Goal: Complete application form: Complete application form

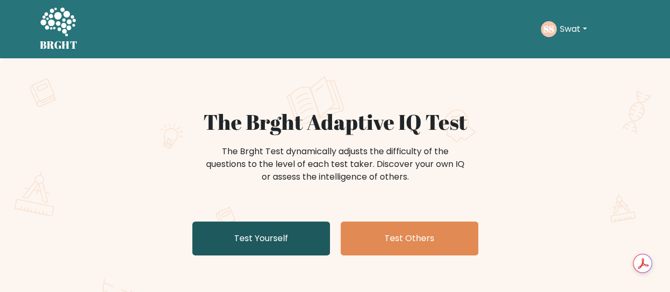
click at [284, 224] on link "Test Yourself" at bounding box center [261, 238] width 138 height 34
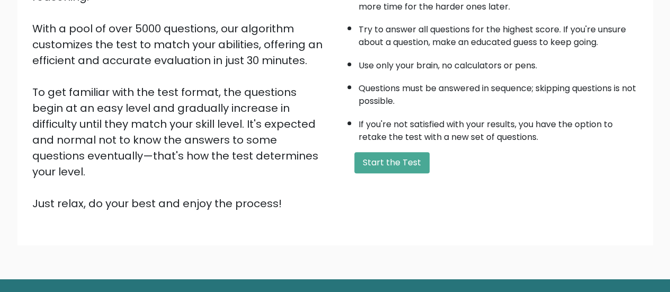
scroll to position [185, 0]
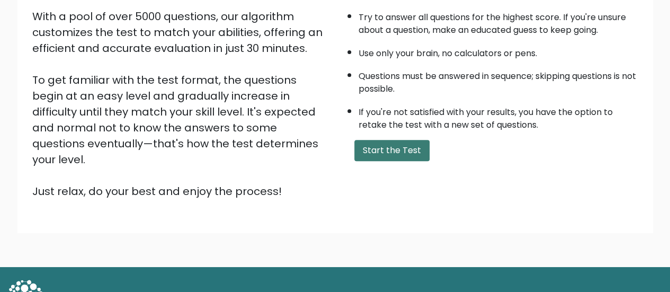
click at [369, 141] on button "Start the Test" at bounding box center [391, 150] width 75 height 21
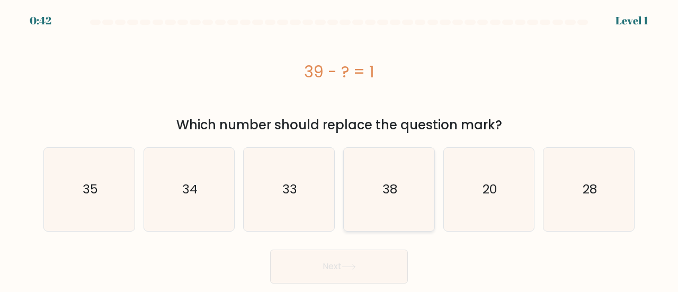
click at [381, 179] on icon "38" at bounding box center [389, 189] width 83 height 83
click at [340, 149] on input "d. 38" at bounding box center [339, 147] width 1 height 3
radio input "true"
click at [340, 257] on button "Next" at bounding box center [339, 267] width 138 height 34
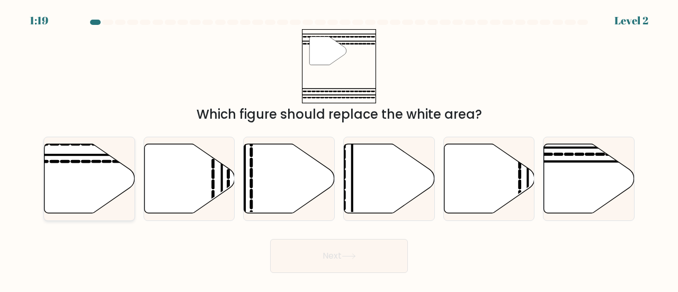
click at [102, 171] on icon at bounding box center [90, 178] width 91 height 69
click at [339, 149] on input "a." at bounding box center [339, 147] width 1 height 3
radio input "true"
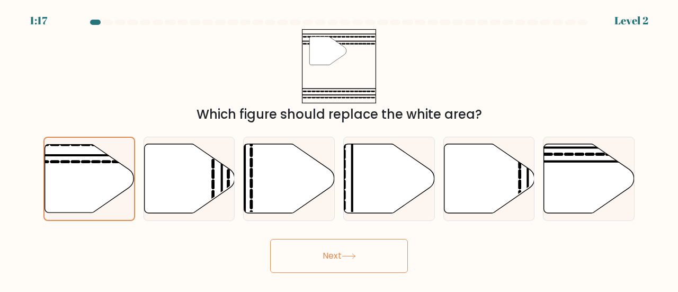
click at [306, 253] on button "Next" at bounding box center [339, 256] width 138 height 34
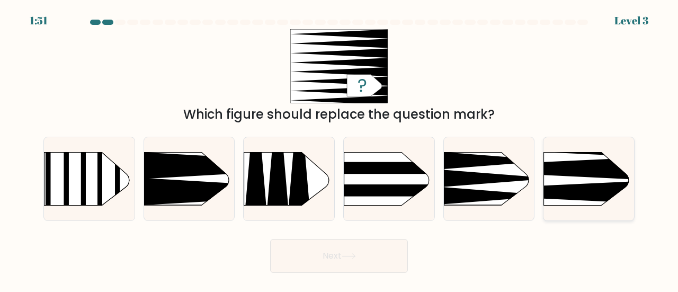
click at [594, 182] on rect at bounding box center [524, 131] width 235 height 179
click at [340, 149] on input "f." at bounding box center [339, 147] width 1 height 3
radio input "true"
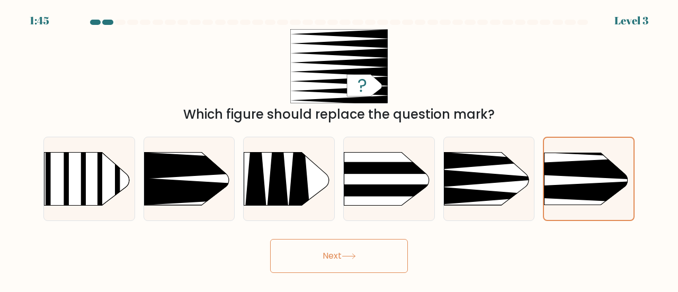
click at [376, 248] on button "Next" at bounding box center [339, 256] width 138 height 34
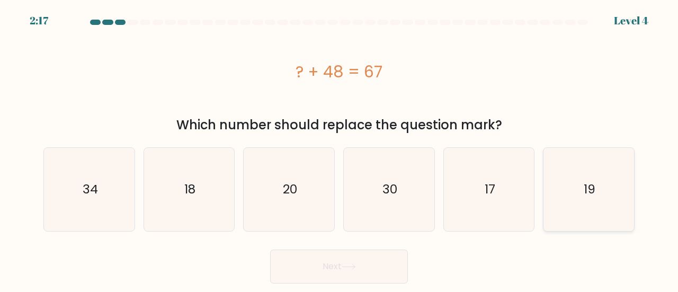
click at [608, 181] on icon "19" at bounding box center [588, 189] width 83 height 83
click at [340, 149] on input "f. 19" at bounding box center [339, 147] width 1 height 3
radio input "true"
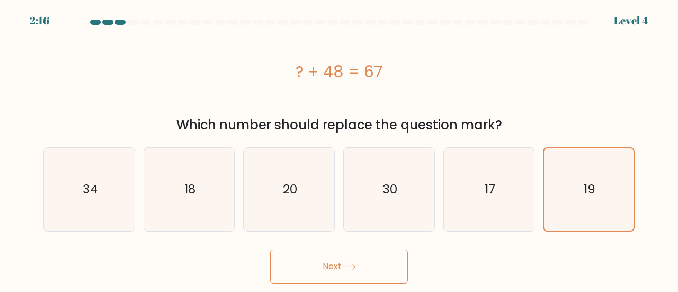
click at [402, 262] on button "Next" at bounding box center [339, 267] width 138 height 34
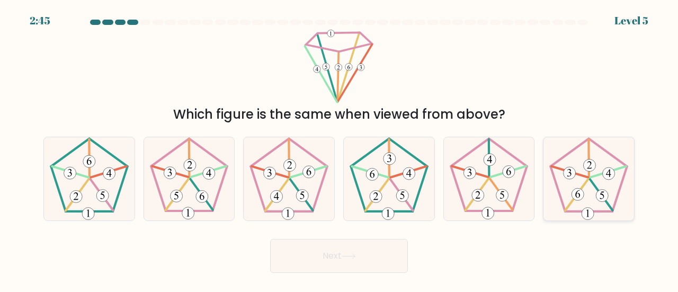
click at [593, 185] on 252 at bounding box center [601, 194] width 23 height 31
click at [340, 149] on input "f." at bounding box center [339, 147] width 1 height 3
radio input "true"
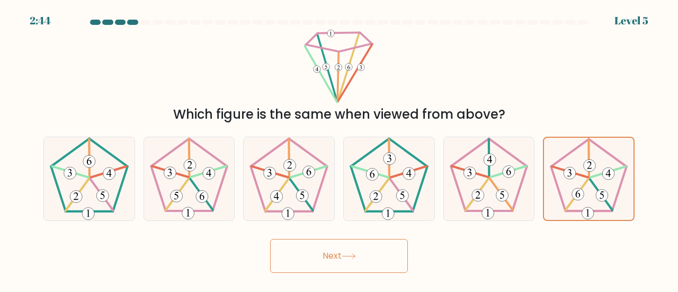
click at [341, 247] on button "Next" at bounding box center [339, 256] width 138 height 34
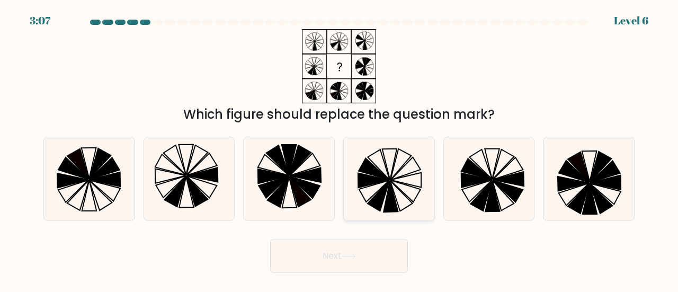
click at [380, 196] on icon at bounding box center [379, 196] width 22 height 30
click at [340, 149] on input "d." at bounding box center [339, 147] width 1 height 3
radio input "true"
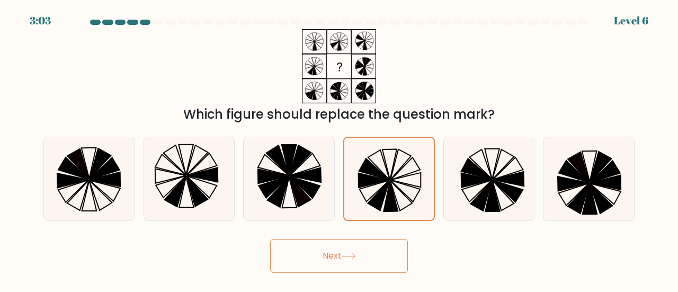
click at [345, 251] on button "Next" at bounding box center [339, 256] width 138 height 34
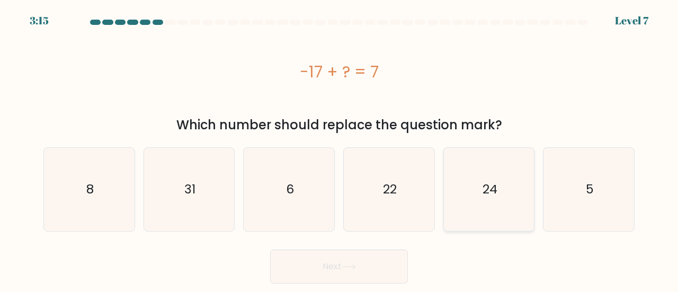
click at [483, 177] on icon "24" at bounding box center [489, 189] width 83 height 83
click at [340, 149] on input "e. 24" at bounding box center [339, 147] width 1 height 3
radio input "true"
click at [347, 276] on button "Next" at bounding box center [339, 267] width 138 height 34
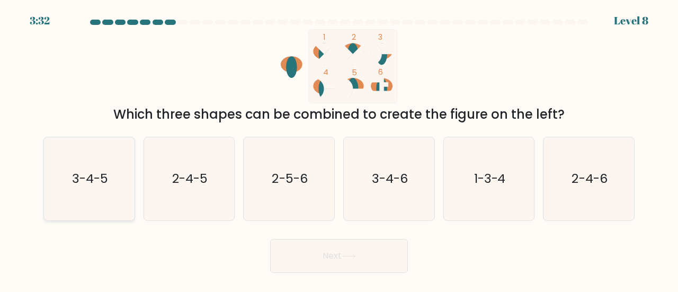
click at [84, 190] on icon "3-4-5" at bounding box center [89, 178] width 83 height 83
click at [339, 149] on input "a. 3-4-5" at bounding box center [339, 147] width 1 height 3
radio input "true"
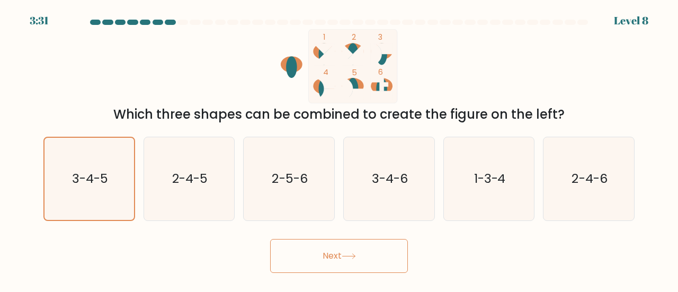
click at [327, 248] on button "Next" at bounding box center [339, 256] width 138 height 34
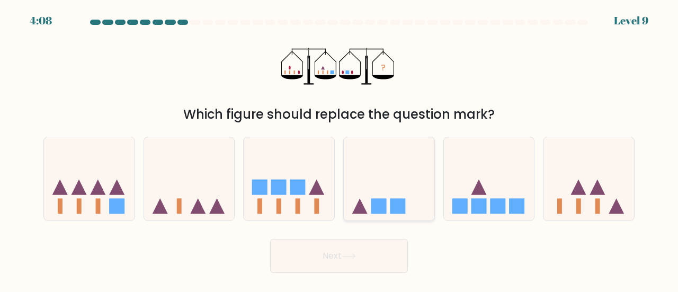
click at [405, 174] on icon at bounding box center [389, 178] width 91 height 75
click at [340, 149] on input "d." at bounding box center [339, 147] width 1 height 3
radio input "true"
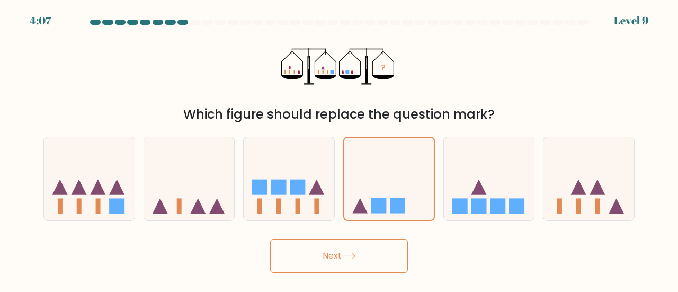
click at [392, 253] on button "Next" at bounding box center [339, 256] width 138 height 34
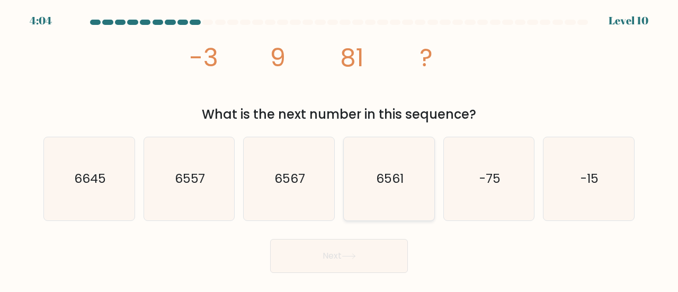
click at [390, 170] on icon "6561" at bounding box center [389, 178] width 83 height 83
click at [340, 149] on input "d. 6561" at bounding box center [339, 147] width 1 height 3
radio input "true"
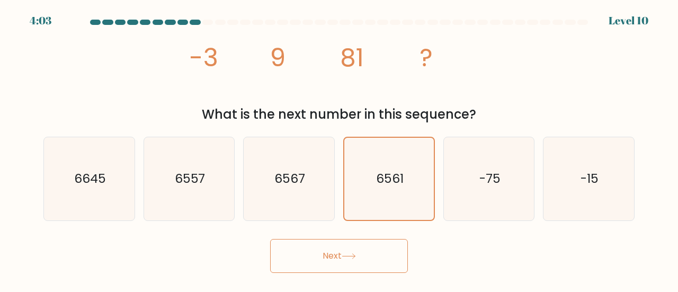
click at [390, 258] on button "Next" at bounding box center [339, 256] width 138 height 34
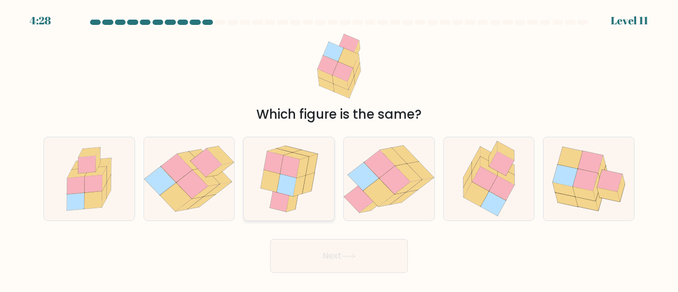
click at [279, 172] on icon at bounding box center [274, 162] width 20 height 22
click at [339, 149] on input "c." at bounding box center [339, 147] width 1 height 3
radio input "true"
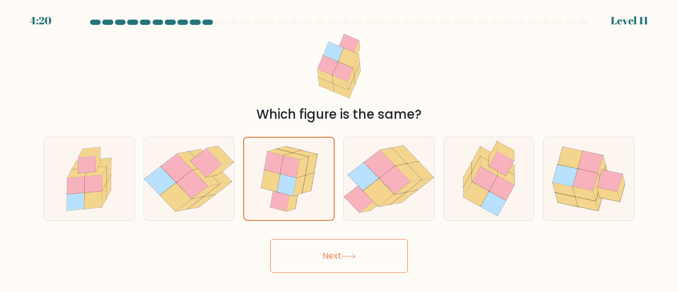
click at [358, 264] on button "Next" at bounding box center [339, 256] width 138 height 34
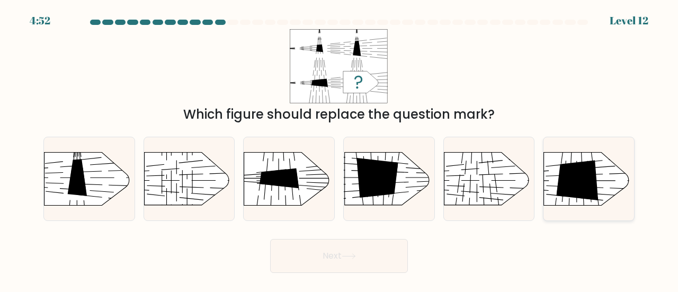
click at [592, 168] on icon at bounding box center [578, 181] width 42 height 40
click at [340, 149] on input "f." at bounding box center [339, 147] width 1 height 3
radio input "true"
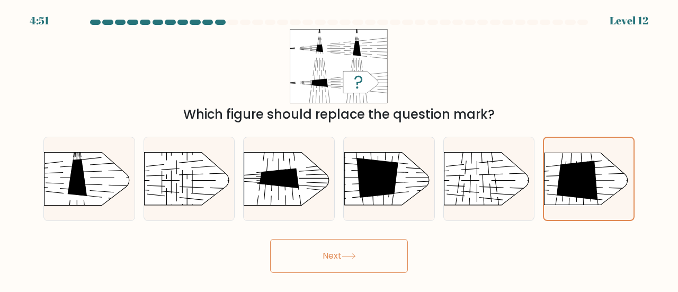
click at [307, 261] on button "Next" at bounding box center [339, 256] width 138 height 34
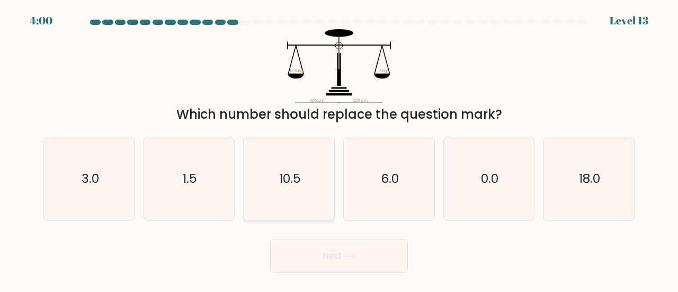
click at [271, 189] on icon "10.5" at bounding box center [288, 178] width 83 height 83
click at [339, 149] on input "c. 10.5" at bounding box center [339, 147] width 1 height 3
radio input "true"
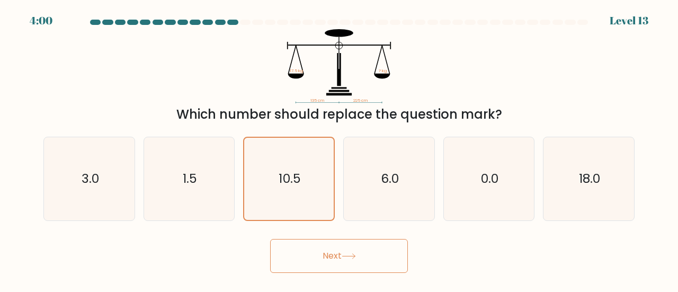
click at [335, 262] on button "Next" at bounding box center [339, 256] width 138 height 34
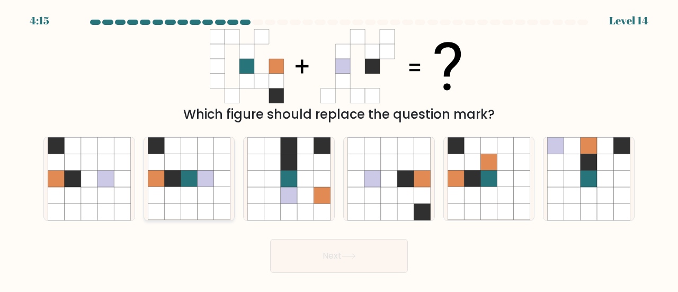
click at [211, 183] on icon at bounding box center [206, 179] width 16 height 16
click at [339, 149] on input "b." at bounding box center [339, 147] width 1 height 3
radio input "true"
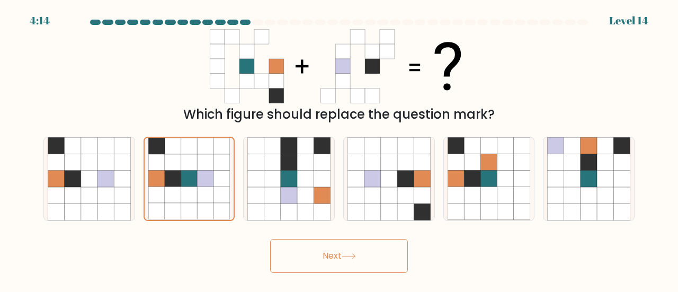
click at [322, 246] on button "Next" at bounding box center [339, 256] width 138 height 34
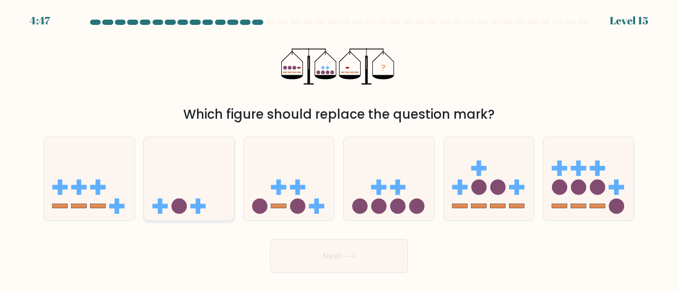
click at [198, 193] on icon at bounding box center [189, 178] width 91 height 75
click at [339, 149] on input "b." at bounding box center [339, 147] width 1 height 3
radio input "true"
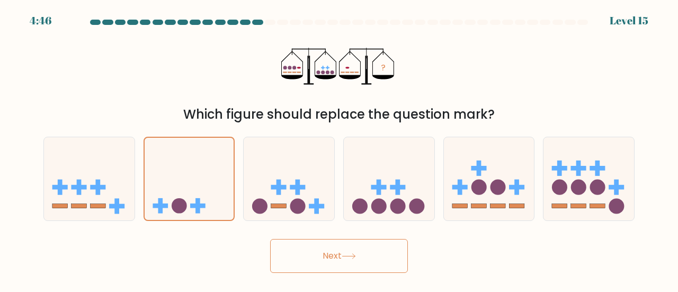
click at [297, 245] on button "Next" at bounding box center [339, 256] width 138 height 34
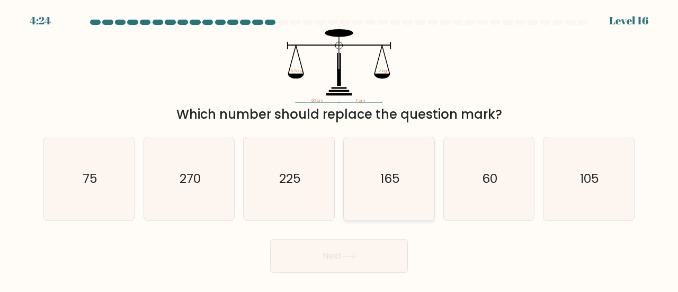
click at [353, 155] on icon "165" at bounding box center [389, 178] width 83 height 83
click at [340, 149] on input "d. 165" at bounding box center [339, 147] width 1 height 3
radio input "true"
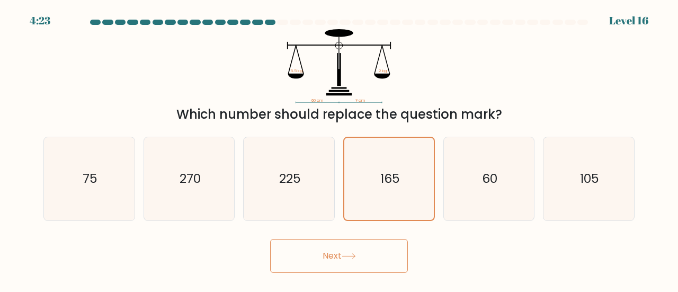
click at [371, 248] on button "Next" at bounding box center [339, 256] width 138 height 34
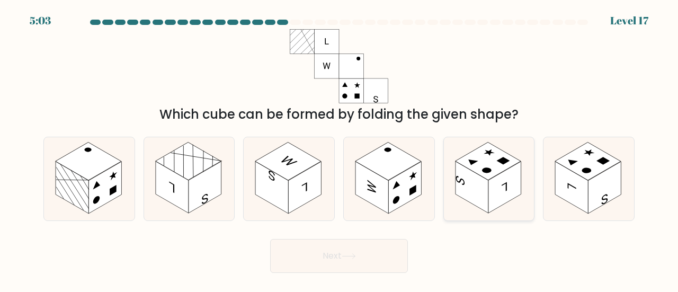
click at [472, 183] on rect at bounding box center [472, 188] width 33 height 52
click at [340, 149] on input "e." at bounding box center [339, 147] width 1 height 3
radio input "true"
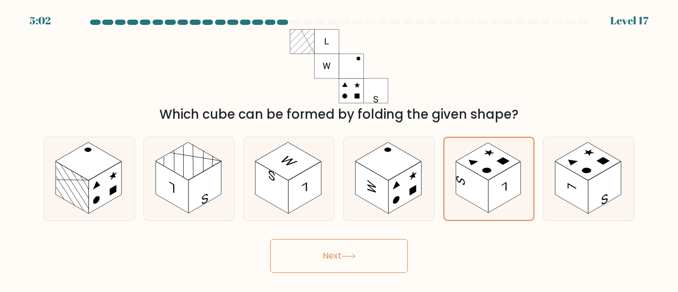
click at [372, 247] on button "Next" at bounding box center [339, 256] width 138 height 34
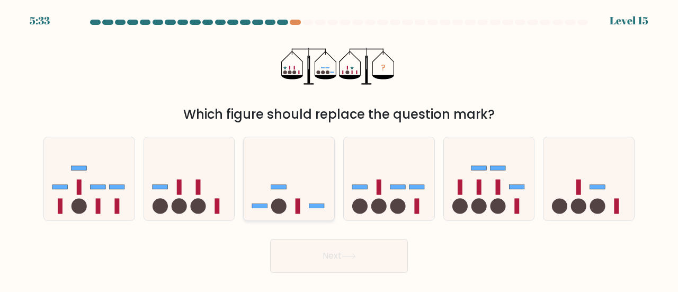
click at [265, 167] on icon at bounding box center [289, 178] width 91 height 75
click at [339, 149] on input "c." at bounding box center [339, 147] width 1 height 3
radio input "true"
click at [306, 254] on button "Next" at bounding box center [339, 256] width 138 height 34
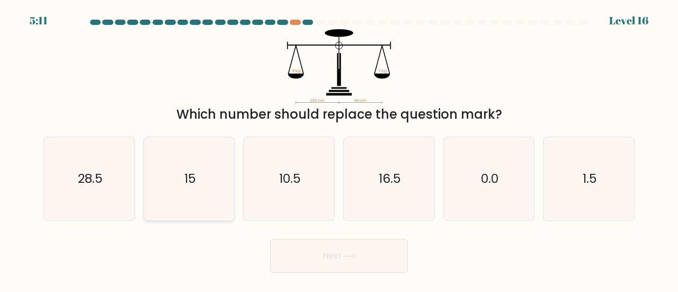
click at [183, 164] on icon "15" at bounding box center [189, 178] width 83 height 83
click at [339, 149] on input "b. 15" at bounding box center [339, 147] width 1 height 3
radio input "true"
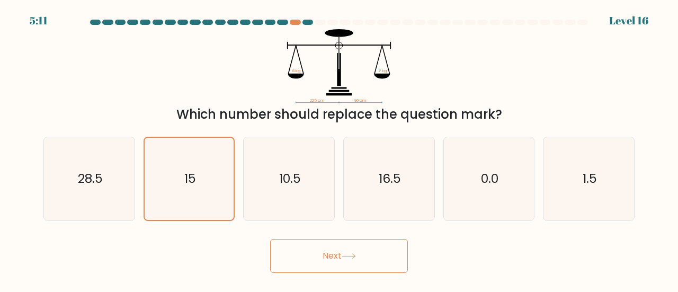
click at [306, 261] on button "Next" at bounding box center [339, 256] width 138 height 34
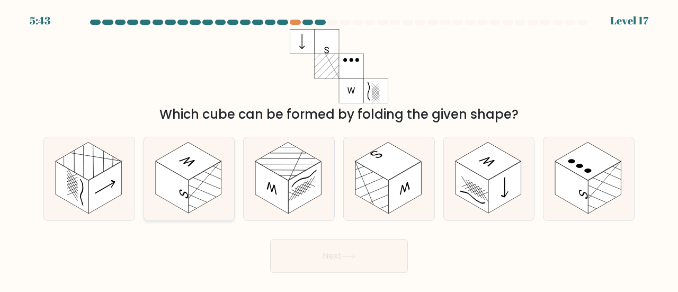
click at [144, 165] on icon at bounding box center [189, 178] width 91 height 83
click at [339, 149] on input "b." at bounding box center [339, 147] width 1 height 3
radio input "true"
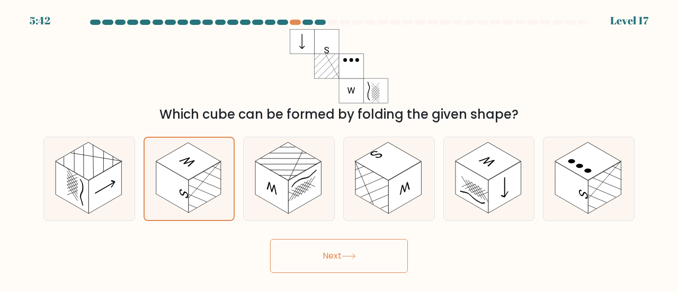
click at [287, 254] on button "Next" at bounding box center [339, 256] width 138 height 34
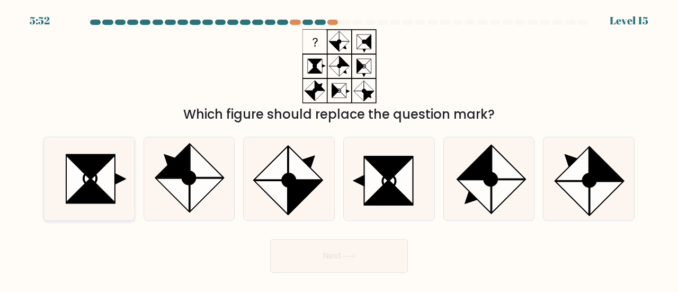
click at [116, 183] on icon at bounding box center [120, 179] width 12 height 12
click at [339, 149] on input "a." at bounding box center [339, 147] width 1 height 3
radio input "true"
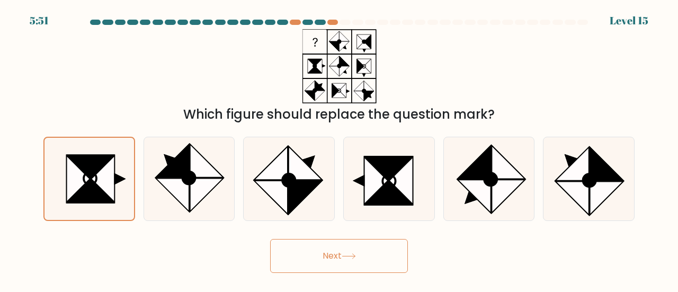
click at [393, 261] on button "Next" at bounding box center [339, 256] width 138 height 34
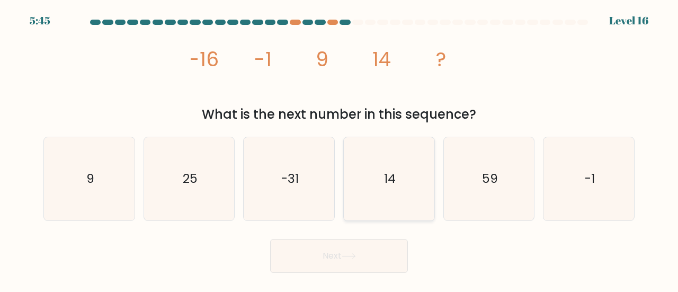
click at [400, 161] on icon "14" at bounding box center [389, 178] width 83 height 83
click at [340, 149] on input "d. 14" at bounding box center [339, 147] width 1 height 3
radio input "true"
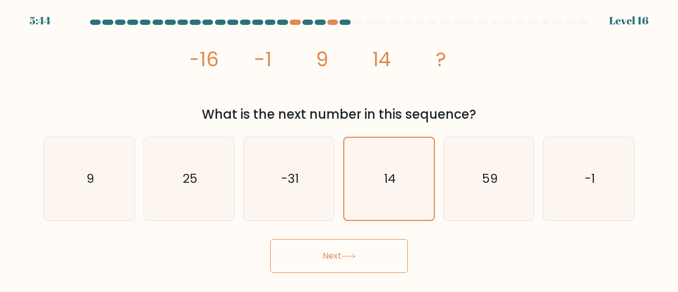
click at [375, 255] on button "Next" at bounding box center [339, 256] width 138 height 34
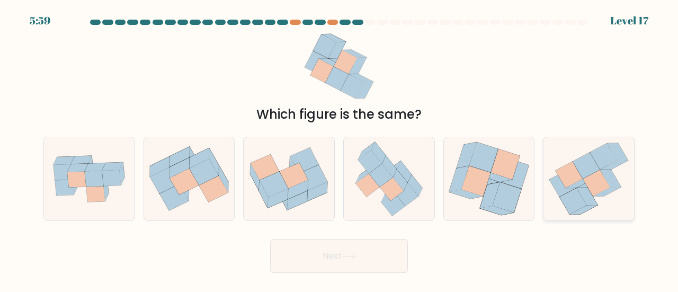
click at [597, 197] on icon at bounding box center [589, 178] width 82 height 83
click at [340, 149] on input "f." at bounding box center [339, 147] width 1 height 3
radio input "true"
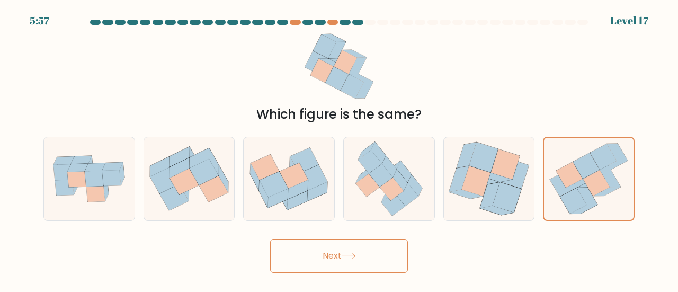
click at [370, 265] on button "Next" at bounding box center [339, 256] width 138 height 34
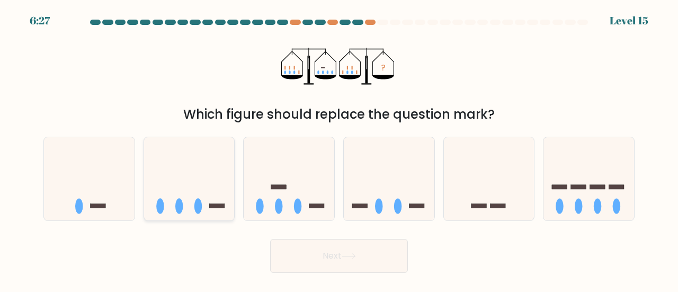
click at [208, 174] on icon at bounding box center [189, 178] width 91 height 75
click at [339, 149] on input "b." at bounding box center [339, 147] width 1 height 3
radio input "true"
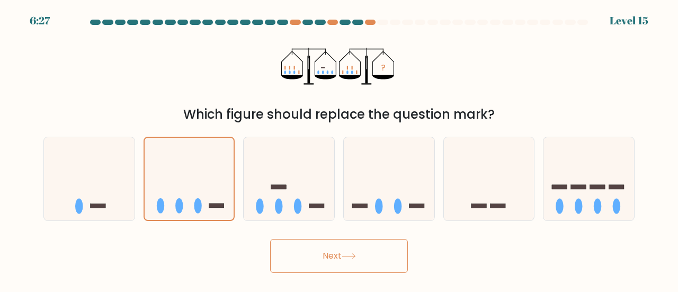
click at [305, 251] on button "Next" at bounding box center [339, 256] width 138 height 34
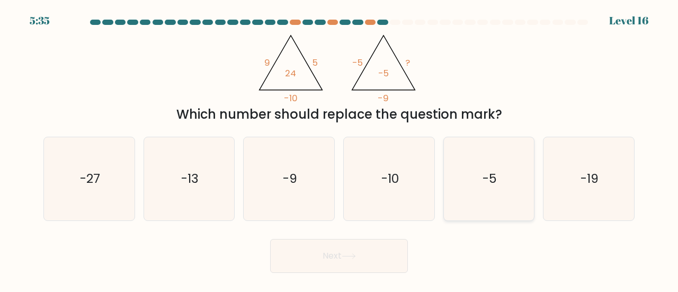
click at [495, 149] on icon "-5" at bounding box center [489, 178] width 83 height 83
click at [340, 149] on input "e. -5" at bounding box center [339, 147] width 1 height 3
radio input "true"
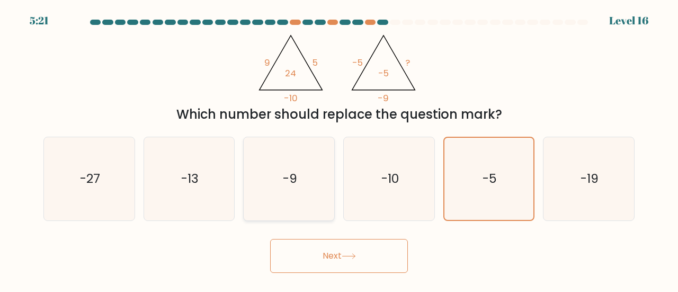
click at [314, 172] on icon "-9" at bounding box center [288, 178] width 83 height 83
click at [339, 149] on input "c. -9" at bounding box center [339, 147] width 1 height 3
radio input "true"
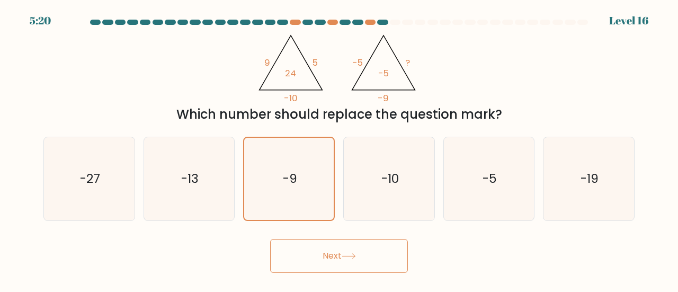
click at [338, 244] on button "Next" at bounding box center [339, 256] width 138 height 34
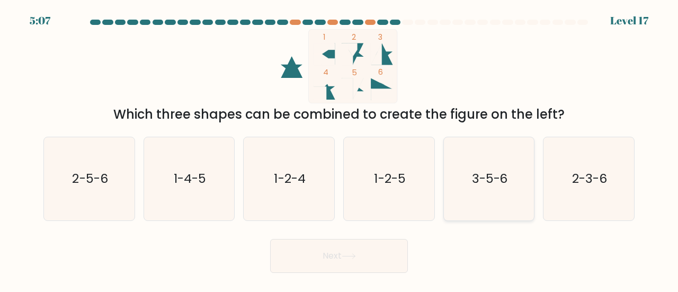
click at [465, 162] on icon "3-5-6" at bounding box center [489, 178] width 83 height 83
click at [340, 149] on input "e. 3-5-6" at bounding box center [339, 147] width 1 height 3
radio input "true"
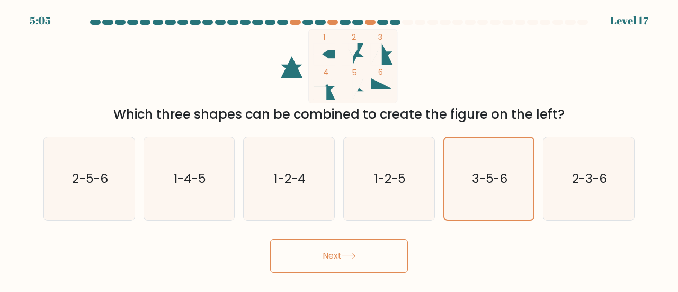
click at [378, 253] on button "Next" at bounding box center [339, 256] width 138 height 34
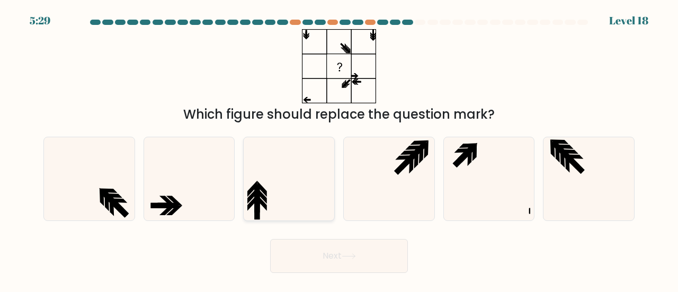
click at [290, 183] on icon at bounding box center [288, 178] width 83 height 83
click at [339, 149] on input "c." at bounding box center [339, 147] width 1 height 3
radio input "true"
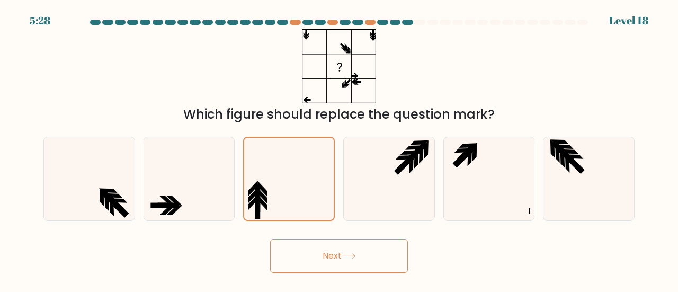
click at [285, 270] on button "Next" at bounding box center [339, 256] width 138 height 34
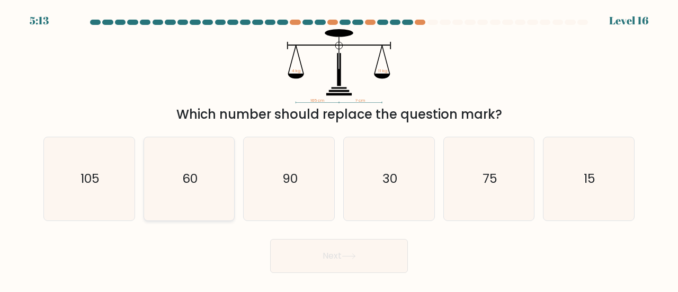
drag, startPoint x: 202, startPoint y: 167, endPoint x: 223, endPoint y: 188, distance: 29.2
click at [202, 167] on icon "60" at bounding box center [189, 178] width 83 height 83
click at [339, 149] on input "b. 60" at bounding box center [339, 147] width 1 height 3
radio input "true"
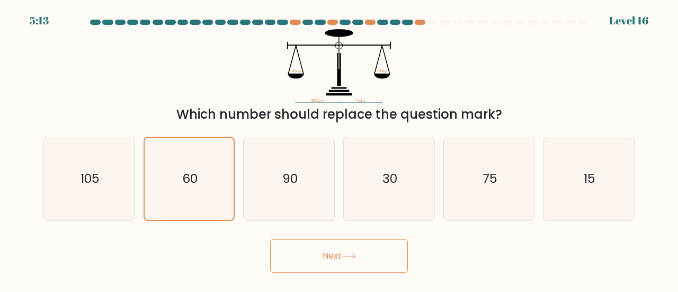
click at [276, 255] on button "Next" at bounding box center [339, 256] width 138 height 34
click at [330, 246] on button "Next" at bounding box center [339, 256] width 138 height 34
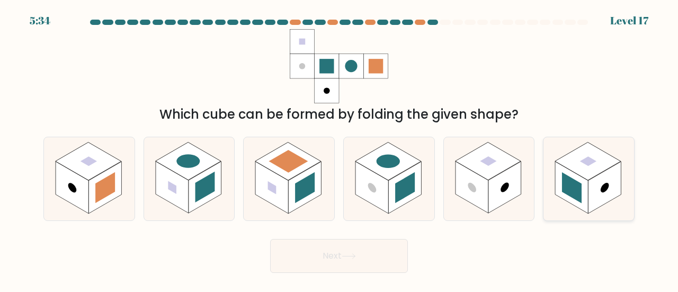
click at [554, 154] on icon at bounding box center [589, 178] width 91 height 83
click at [340, 149] on input "f." at bounding box center [339, 147] width 1 height 3
radio input "true"
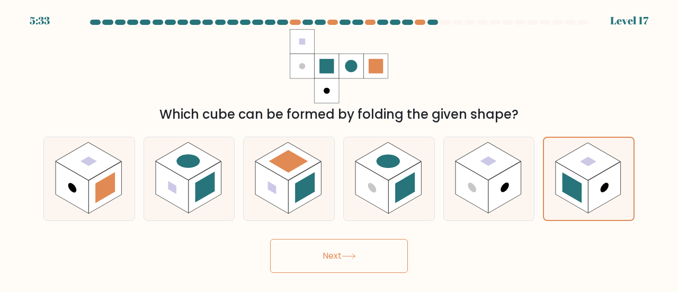
click at [368, 263] on button "Next" at bounding box center [339, 256] width 138 height 34
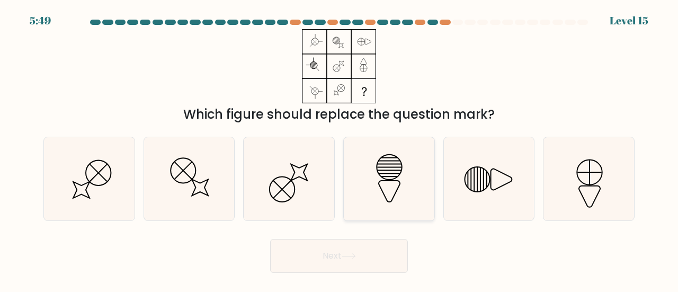
click at [366, 162] on icon at bounding box center [389, 178] width 83 height 83
click at [340, 149] on input "d." at bounding box center [339, 147] width 1 height 3
radio input "true"
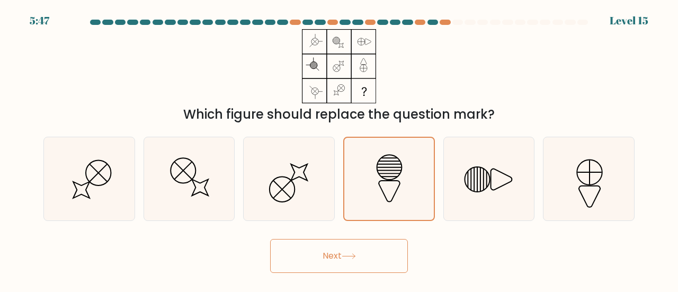
click at [356, 246] on button "Next" at bounding box center [339, 256] width 138 height 34
click at [312, 256] on button "Next" at bounding box center [339, 256] width 138 height 34
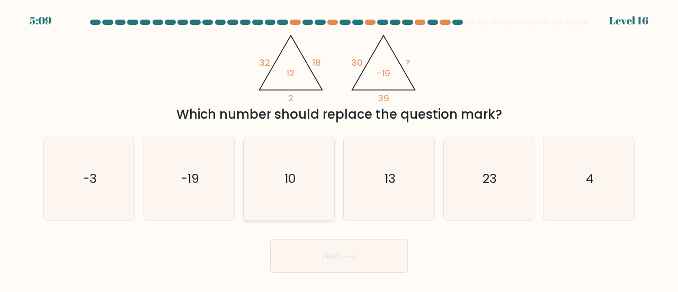
click at [308, 156] on icon "10" at bounding box center [288, 178] width 83 height 83
click at [339, 149] on input "c. 10" at bounding box center [339, 147] width 1 height 3
radio input "true"
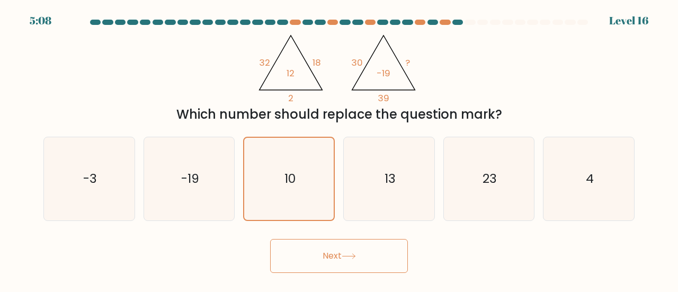
click at [338, 257] on button "Next" at bounding box center [339, 256] width 138 height 34
click at [301, 257] on button "Next" at bounding box center [339, 256] width 138 height 34
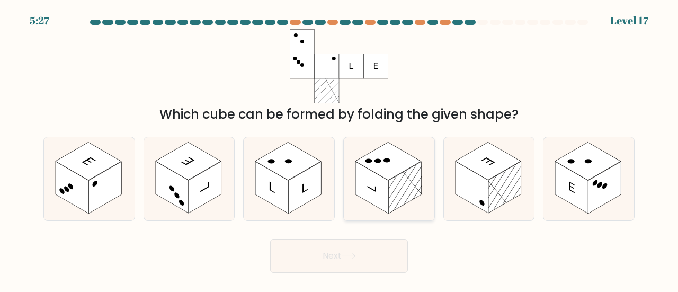
click at [376, 194] on rect at bounding box center [372, 188] width 33 height 52
click at [340, 149] on input "d." at bounding box center [339, 147] width 1 height 3
radio input "true"
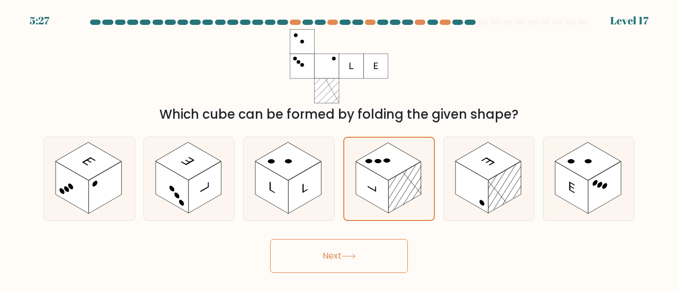
click at [320, 256] on button "Next" at bounding box center [339, 256] width 138 height 34
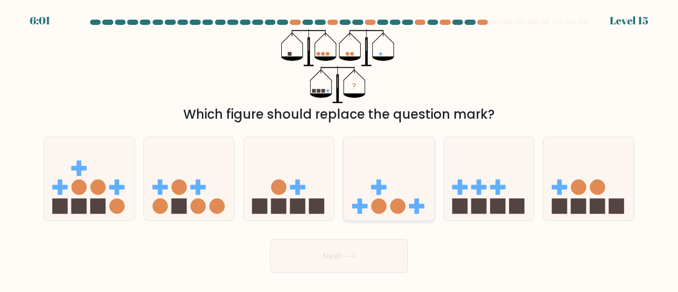
click at [413, 165] on icon at bounding box center [389, 178] width 91 height 75
click at [340, 149] on input "d." at bounding box center [339, 147] width 1 height 3
radio input "true"
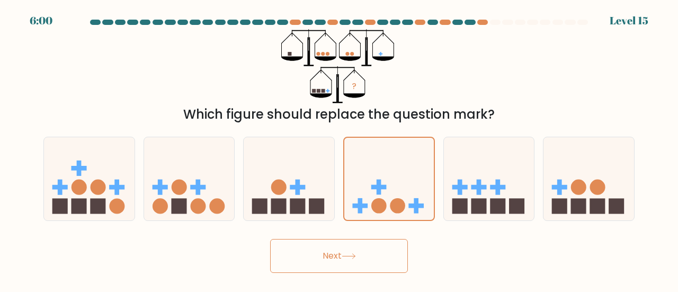
click at [396, 254] on button "Next" at bounding box center [339, 256] width 138 height 34
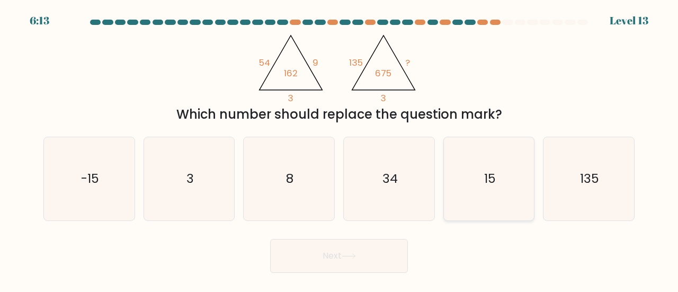
click at [513, 142] on icon "15" at bounding box center [489, 178] width 83 height 83
click at [340, 146] on input "e. 15" at bounding box center [339, 147] width 1 height 3
radio input "true"
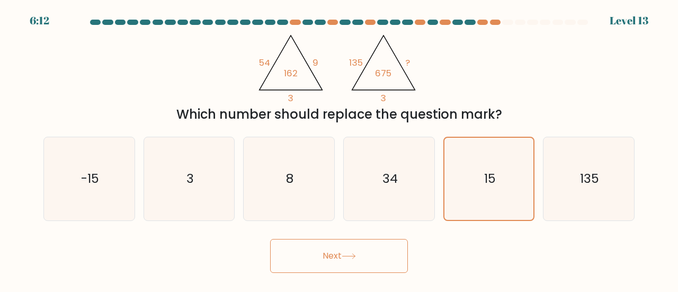
click at [398, 256] on button "Next" at bounding box center [339, 256] width 138 height 34
click at [319, 250] on button "Next" at bounding box center [339, 256] width 138 height 34
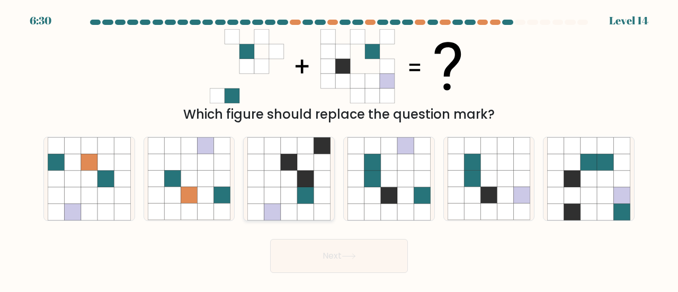
click at [315, 193] on icon at bounding box center [322, 195] width 16 height 16
click at [339, 149] on input "c." at bounding box center [339, 147] width 1 height 3
radio input "true"
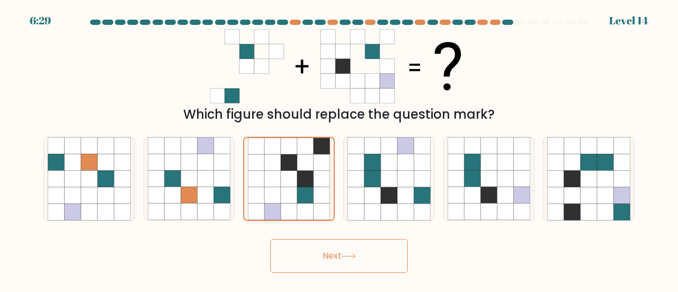
click at [351, 261] on button "Next" at bounding box center [339, 256] width 138 height 34
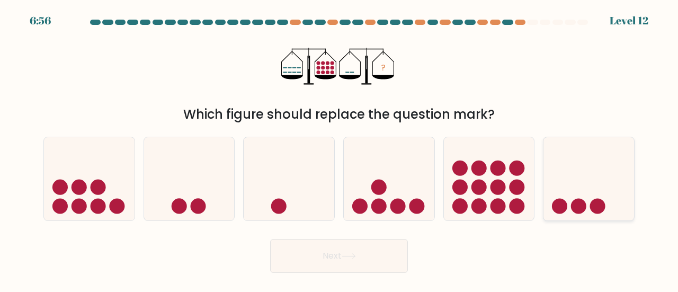
click at [589, 170] on icon at bounding box center [589, 178] width 91 height 75
click at [340, 149] on input "f." at bounding box center [339, 147] width 1 height 3
radio input "true"
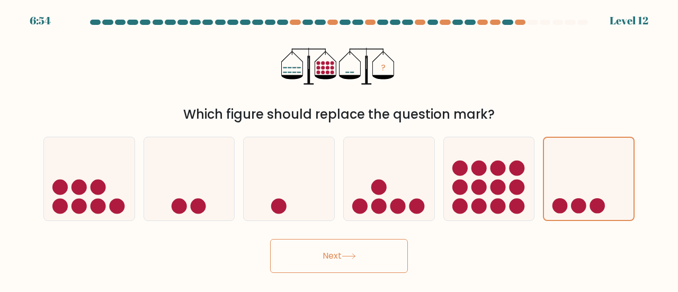
click at [371, 249] on button "Next" at bounding box center [339, 256] width 138 height 34
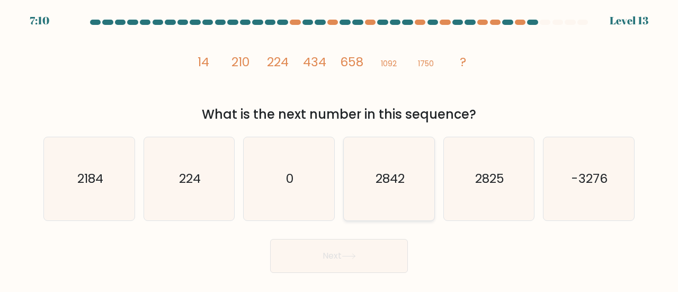
click at [363, 211] on icon "2842" at bounding box center [389, 178] width 83 height 83
click at [340, 149] on input "d. 2842" at bounding box center [339, 147] width 1 height 3
radio input "true"
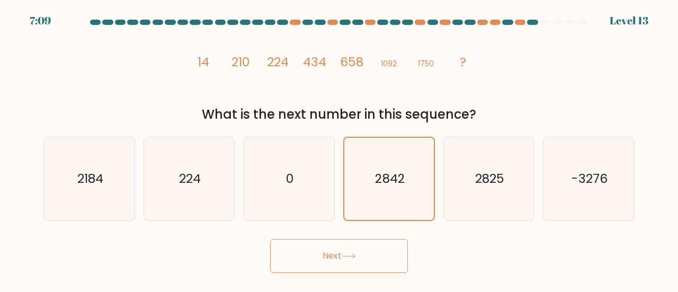
click at [330, 255] on button "Next" at bounding box center [339, 256] width 138 height 34
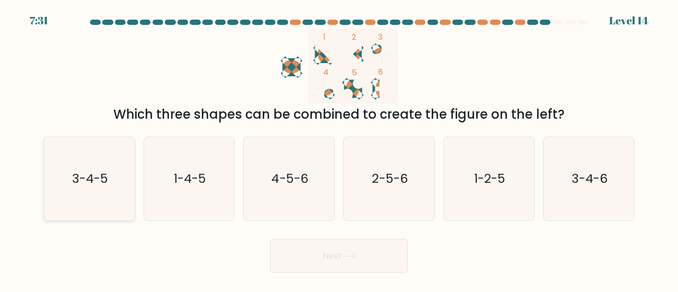
click at [103, 190] on icon "3-4-5" at bounding box center [89, 178] width 83 height 83
click at [339, 149] on input "a. 3-4-5" at bounding box center [339, 147] width 1 height 3
radio input "true"
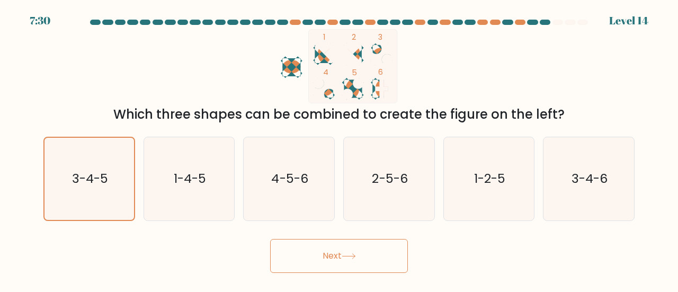
click at [323, 240] on button "Next" at bounding box center [339, 256] width 138 height 34
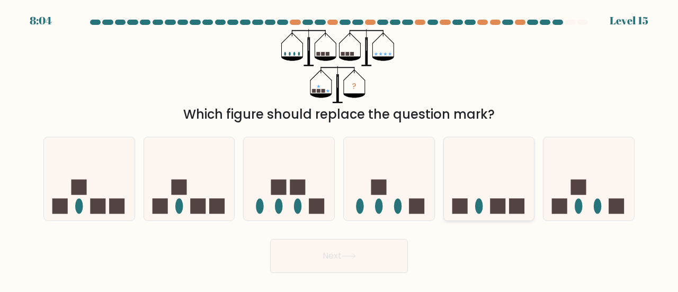
click at [499, 174] on icon at bounding box center [489, 178] width 91 height 75
click at [340, 149] on input "e." at bounding box center [339, 147] width 1 height 3
radio input "true"
click at [339, 251] on button "Next" at bounding box center [339, 256] width 138 height 34
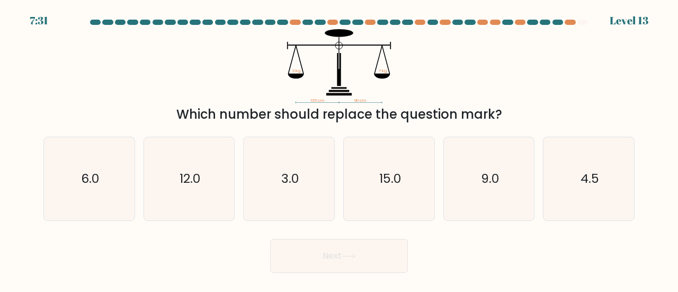
click at [650, 236] on form at bounding box center [339, 146] width 678 height 253
drag, startPoint x: 622, startPoint y: 196, endPoint x: 604, endPoint y: 201, distance: 18.8
click at [621, 196] on icon "4.5" at bounding box center [588, 178] width 83 height 83
click at [340, 149] on input "f. 4.5" at bounding box center [339, 147] width 1 height 3
radio input "true"
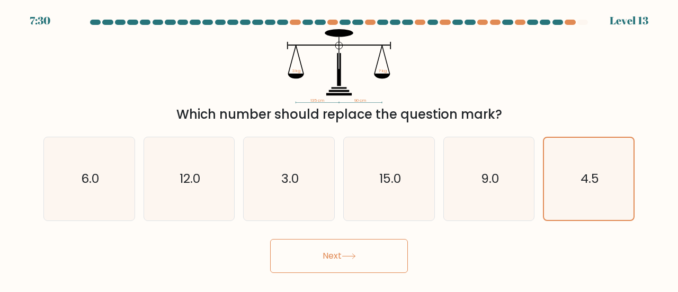
click at [382, 259] on button "Next" at bounding box center [339, 256] width 138 height 34
click at [306, 251] on button "Next" at bounding box center [339, 256] width 138 height 34
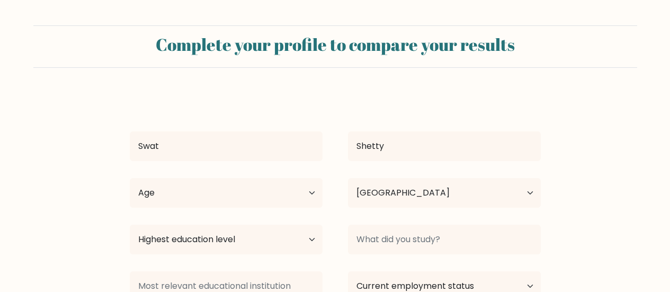
select select "AE"
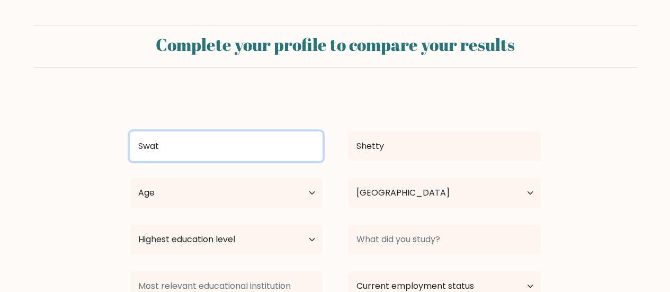
click at [184, 143] on input "Swat" at bounding box center [226, 146] width 193 height 30
type input "S"
type input "s"
type input "Samai"
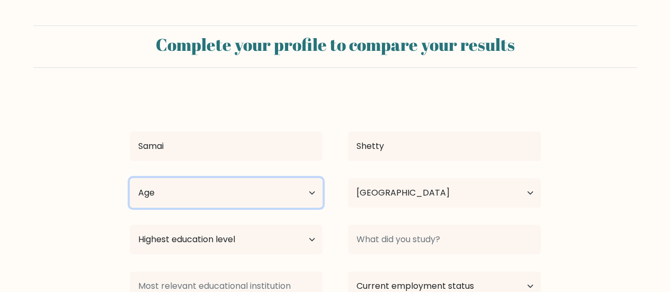
click at [249, 192] on select "Age Under 18 years old 18-24 years old 25-34 years old 35-44 years old 45-54 ye…" at bounding box center [226, 193] width 193 height 30
select select "18_24"
click at [130, 178] on select "Age Under 18 years old 18-24 years old 25-34 years old 35-44 years old 45-54 ye…" at bounding box center [226, 193] width 193 height 30
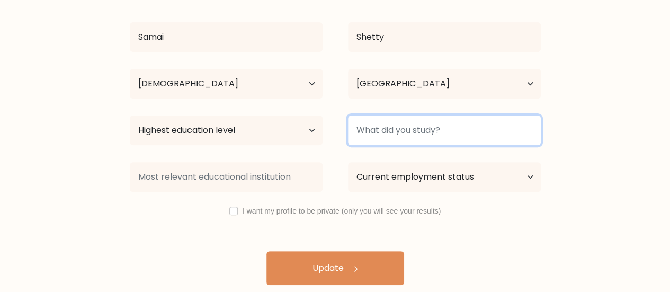
click at [403, 129] on input at bounding box center [444, 131] width 193 height 30
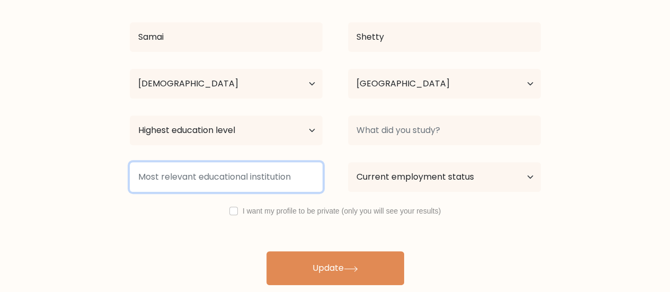
click at [270, 175] on input at bounding box center [226, 177] width 193 height 30
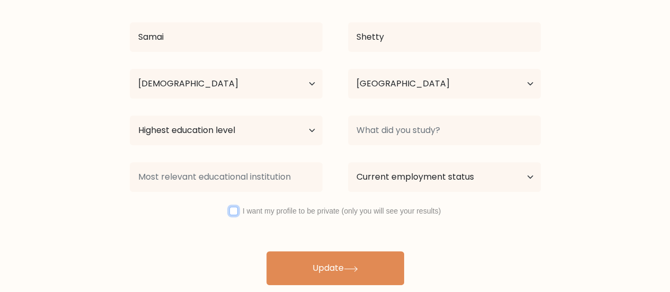
drag, startPoint x: 230, startPoint y: 213, endPoint x: 247, endPoint y: 217, distance: 17.4
click at [231, 214] on input "checkbox" at bounding box center [233, 211] width 8 height 8
checkbox input "true"
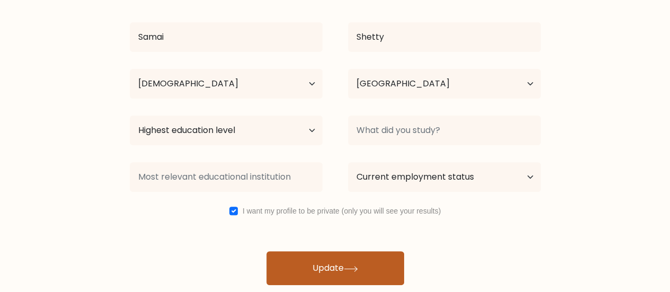
click at [316, 267] on button "Update" at bounding box center [336, 268] width 138 height 34
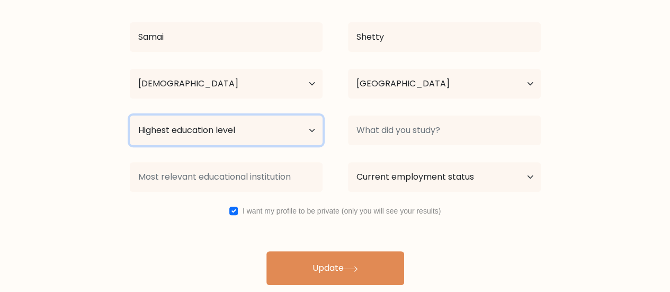
click at [239, 125] on select "Highest education level No schooling Primary Lower Secondary Upper Secondary Oc…" at bounding box center [226, 131] width 193 height 30
select select "bachelors_degree"
click at [130, 116] on select "Highest education level No schooling Primary Lower Secondary Upper Secondary Oc…" at bounding box center [226, 131] width 193 height 30
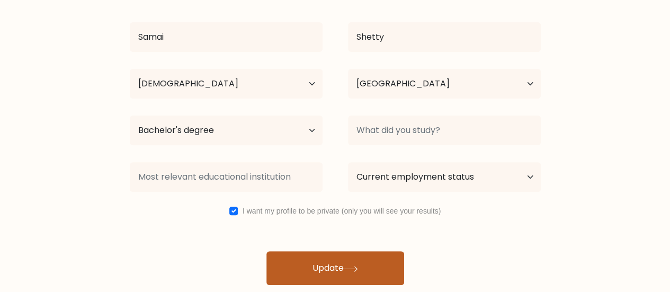
click at [321, 272] on button "Update" at bounding box center [336, 268] width 138 height 34
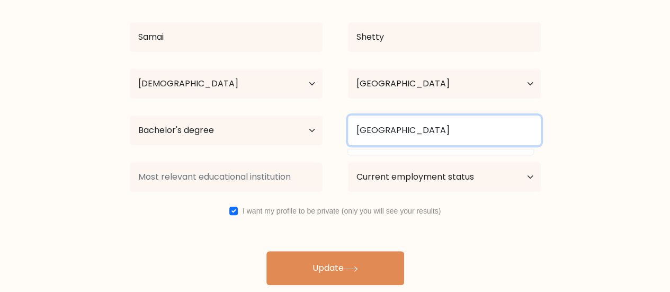
type input "Dubai"
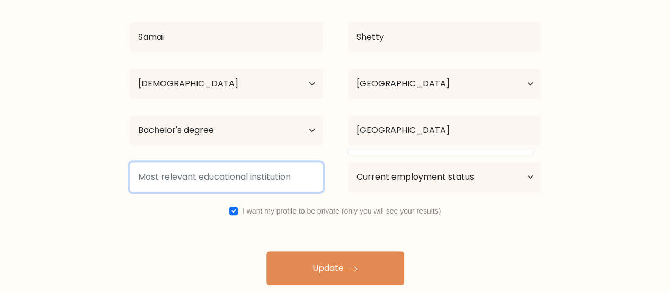
click at [297, 182] on input at bounding box center [226, 177] width 193 height 30
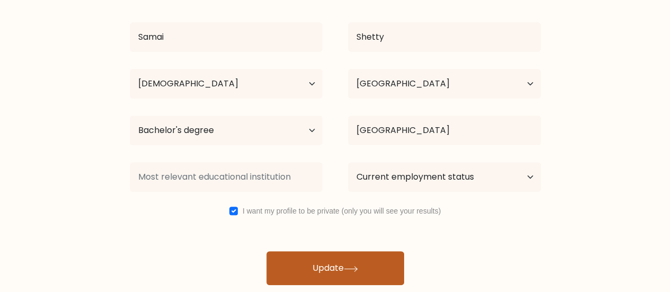
click at [376, 254] on button "Update" at bounding box center [336, 268] width 138 height 34
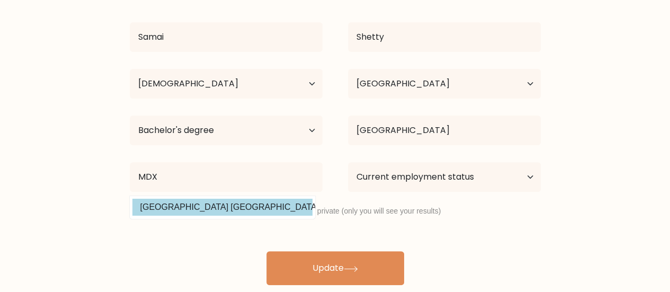
click at [166, 209] on option "Middlesex University Dubai (United Arab Emirates)" at bounding box center [222, 207] width 180 height 17
type input "[GEOGRAPHIC_DATA] [GEOGRAPHIC_DATA]"
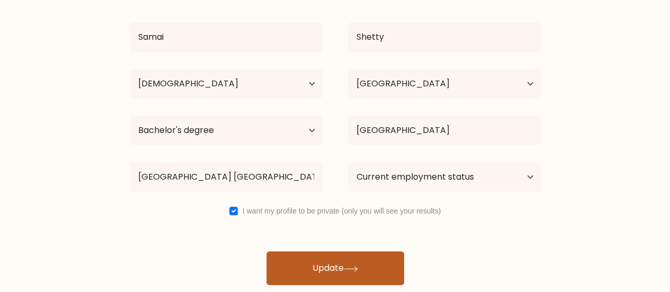
click at [316, 258] on button "Update" at bounding box center [336, 268] width 138 height 34
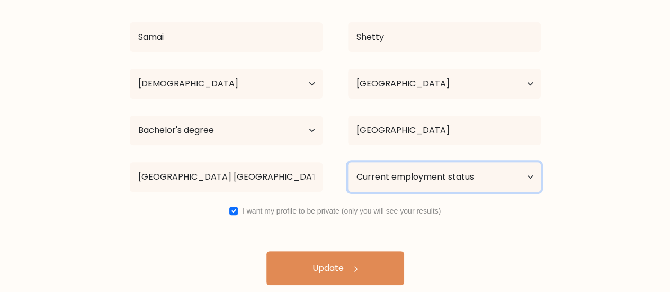
click at [416, 176] on select "Current employment status Employed Student Retired Other / prefer not to answer" at bounding box center [444, 177] width 193 height 30
select select "student"
click at [348, 162] on select "Current employment status Employed Student Retired Other / prefer not to answer" at bounding box center [444, 177] width 193 height 30
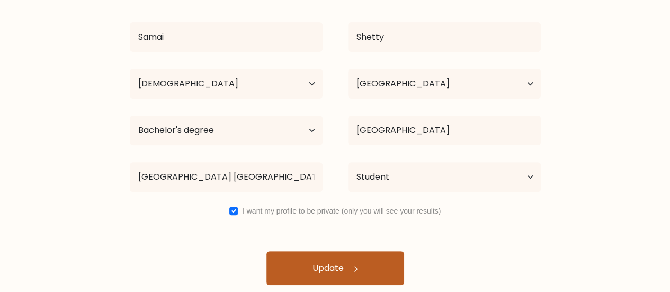
click at [376, 254] on button "Update" at bounding box center [336, 268] width 138 height 34
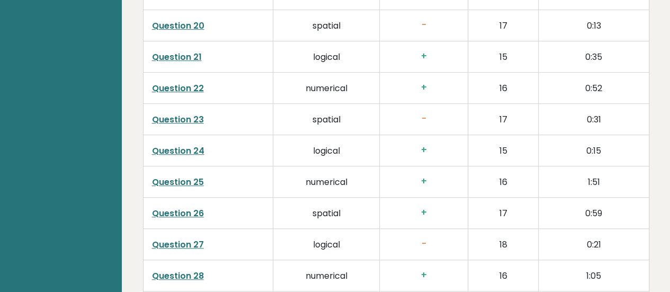
scroll to position [2197, 0]
